Goal: Task Accomplishment & Management: Use online tool/utility

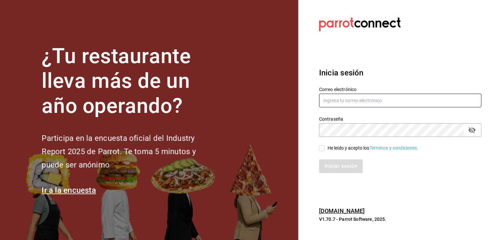
type input "[EMAIL_ADDRESS][DOMAIN_NAME]"
click at [322, 148] on input "He leído y acepto los Términos y condiciones." at bounding box center [322, 148] width 6 height 6
checkbox input "true"
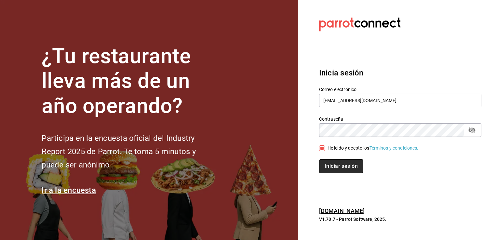
click at [334, 166] on button "Iniciar sesión" at bounding box center [341, 166] width 44 height 14
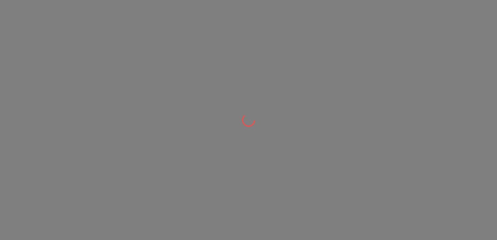
click at [342, 165] on div at bounding box center [248, 120] width 497 height 240
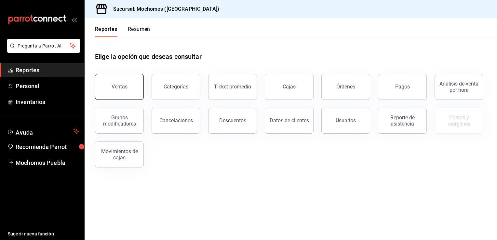
click at [124, 91] on button "Ventas" at bounding box center [119, 87] width 49 height 26
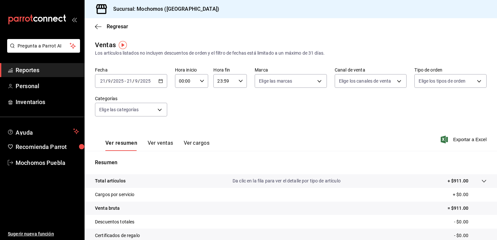
click at [159, 80] on icon "button" at bounding box center [160, 81] width 5 height 5
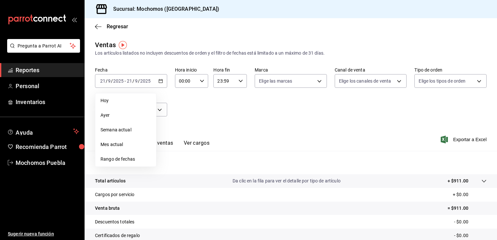
click at [116, 158] on span "Rango de fechas" at bounding box center [126, 159] width 50 height 7
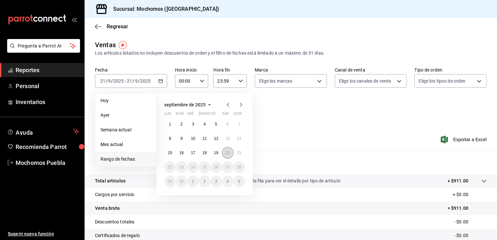
click at [225, 154] on abbr "20" at bounding box center [227, 153] width 4 height 5
click at [236, 153] on button "21" at bounding box center [239, 153] width 11 height 12
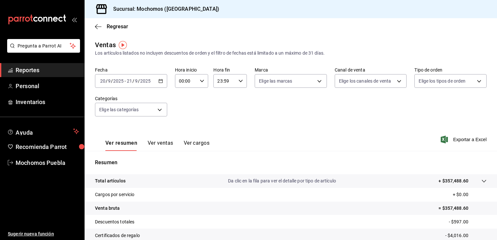
click at [202, 81] on icon "button" at bounding box center [202, 81] width 5 height 5
click at [181, 132] on span "07" at bounding box center [182, 131] width 6 height 5
type input "07:00"
click at [262, 132] on div at bounding box center [248, 120] width 497 height 240
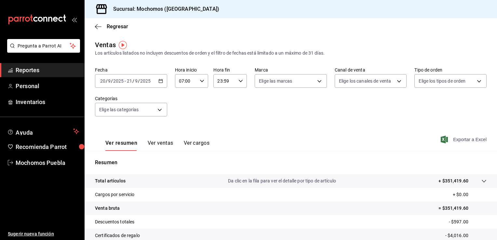
click at [455, 141] on span "Exportar a Excel" at bounding box center [464, 140] width 45 height 8
click at [120, 27] on span "Regresar" at bounding box center [117, 26] width 21 height 6
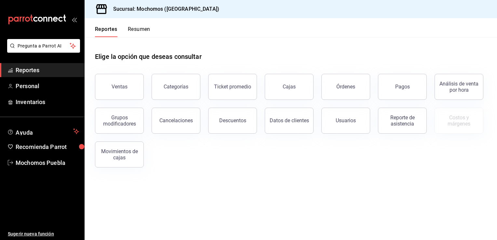
click at [256, 114] on div "Descuentos" at bounding box center [228, 117] width 57 height 34
click at [234, 123] on div "Descuentos" at bounding box center [232, 120] width 27 height 6
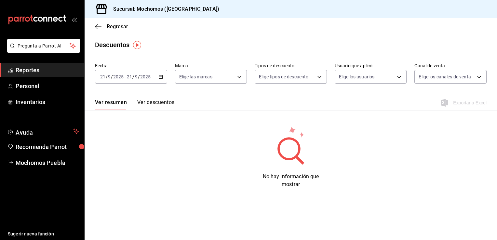
click at [155, 75] on div "[DATE] [DATE] - [DATE] [DATE]" at bounding box center [131, 77] width 72 height 14
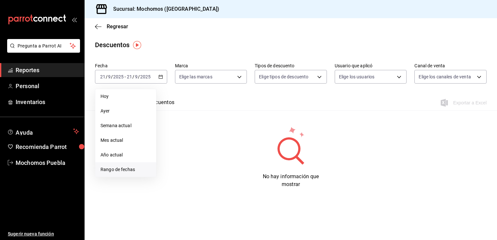
click at [120, 168] on span "Rango de fechas" at bounding box center [126, 169] width 50 height 7
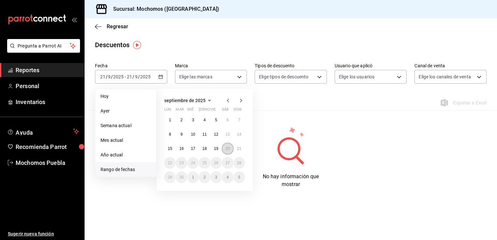
click at [226, 150] on abbr "20" at bounding box center [227, 148] width 4 height 5
click at [236, 150] on button "21" at bounding box center [239, 149] width 11 height 12
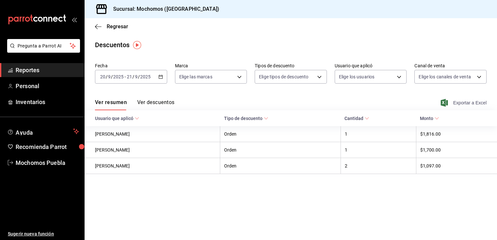
click at [454, 102] on span "Exportar a Excel" at bounding box center [464, 103] width 45 height 8
click at [113, 27] on span "Regresar" at bounding box center [117, 26] width 21 height 6
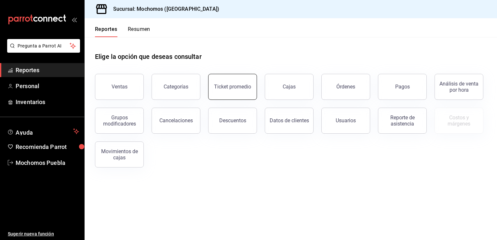
click at [235, 93] on button "Ticket promedio" at bounding box center [232, 87] width 49 height 26
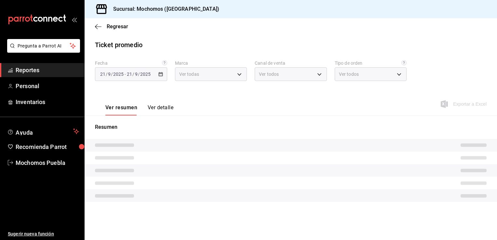
type input "65eb7388-82e4-42fa-8caf-680550c77e6f"
type input "PARROT,UBER_EATS,RAPPI,DIDI_FOOD,ONLINE"
type input "c7bc0ce2-274d-49fd-89f5-4bcf8044acf9,c9e91c43-775f-4cd6-ac16-cfdc9e5fd636,e77b1…"
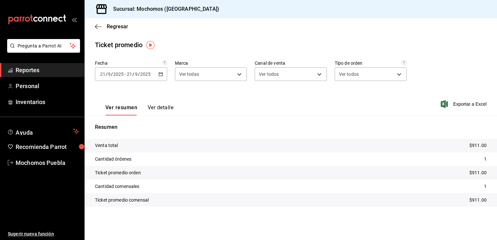
click at [160, 72] on icon "button" at bounding box center [160, 74] width 5 height 5
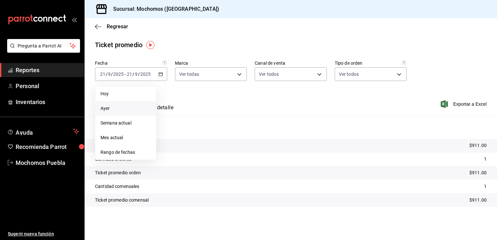
click at [118, 106] on span "Ayer" at bounding box center [126, 108] width 50 height 7
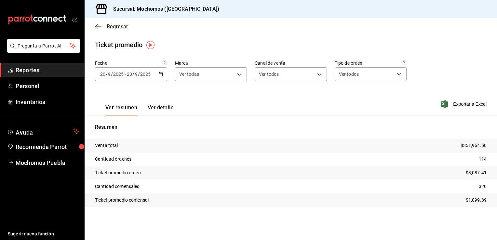
click at [122, 25] on span "Regresar" at bounding box center [117, 26] width 21 height 6
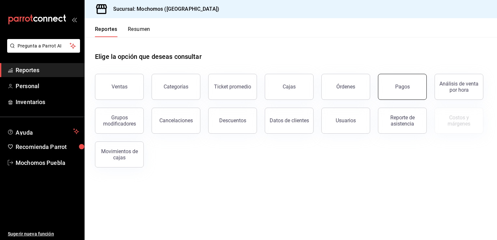
click at [415, 88] on button "Pagos" at bounding box center [402, 87] width 49 height 26
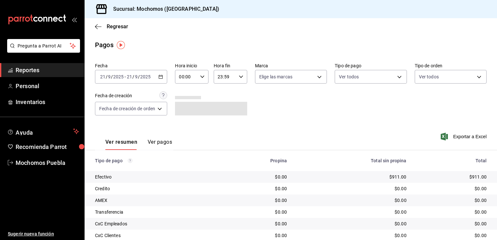
click at [164, 75] on div "[DATE] [DATE] - [DATE] [DATE]" at bounding box center [131, 77] width 72 height 14
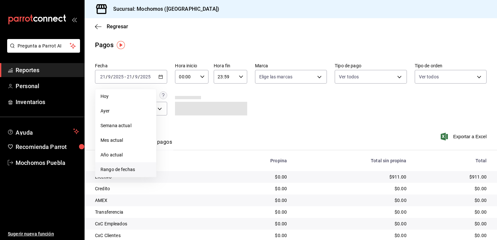
click at [121, 166] on li "Rango de fechas" at bounding box center [125, 169] width 61 height 15
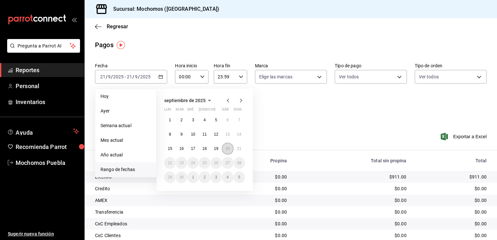
click at [223, 149] on button "20" at bounding box center [227, 149] width 11 height 12
click at [242, 148] on button "21" at bounding box center [239, 149] width 11 height 12
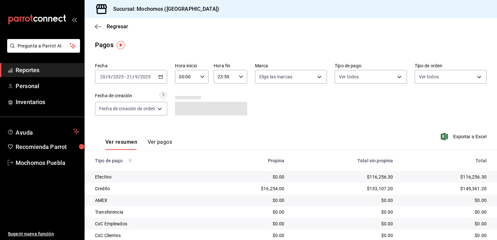
click at [200, 79] on icon "button" at bounding box center [202, 76] width 5 height 5
click at [182, 117] on span "07" at bounding box center [184, 114] width 6 height 5
type input "07:00"
click at [308, 112] on div at bounding box center [248, 120] width 497 height 240
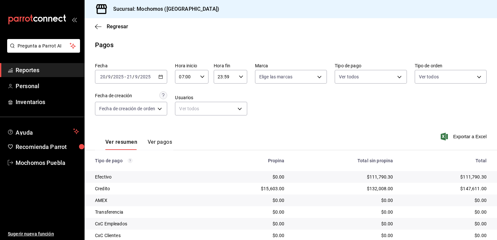
scroll to position [59, 0]
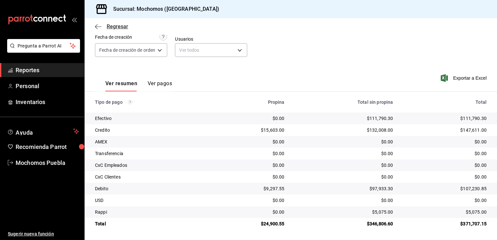
click at [113, 29] on span "Regresar" at bounding box center [117, 26] width 21 height 6
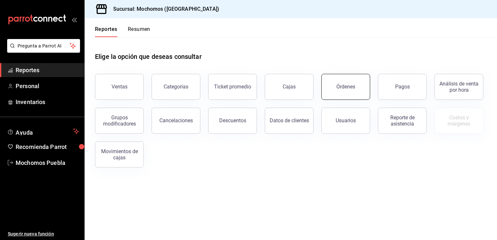
click at [339, 79] on button "Órdenes" at bounding box center [345, 87] width 49 height 26
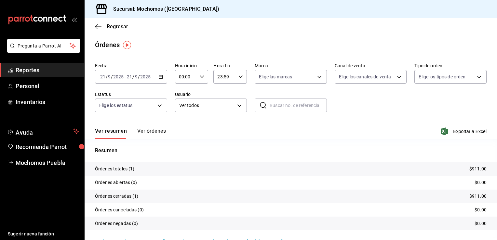
click at [160, 77] on icon "button" at bounding box center [160, 76] width 5 height 5
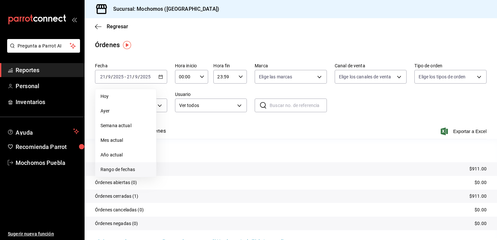
click at [125, 167] on span "Rango de fechas" at bounding box center [126, 169] width 50 height 7
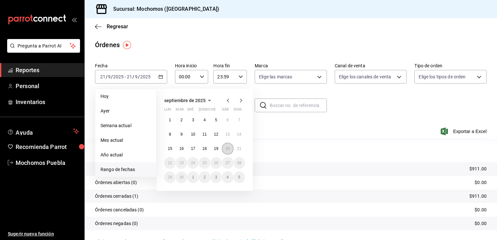
click at [230, 151] on button "20" at bounding box center [227, 149] width 11 height 12
click at [236, 150] on button "21" at bounding box center [239, 149] width 11 height 12
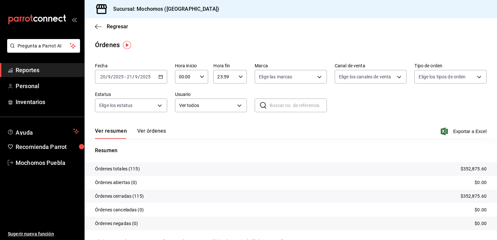
click at [202, 74] on div "00:00 Hora inicio" at bounding box center [192, 77] width 34 height 14
click at [181, 124] on span "06" at bounding box center [182, 121] width 6 height 5
type input "06:00"
click at [268, 124] on div at bounding box center [248, 120] width 497 height 240
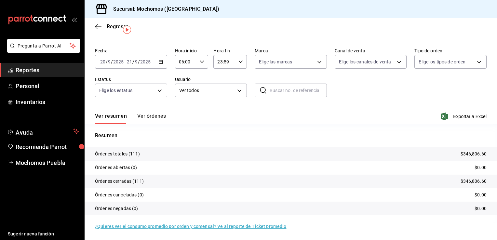
scroll to position [15, 0]
click at [452, 116] on span "Exportar a Excel" at bounding box center [464, 116] width 45 height 8
